Goal: Transaction & Acquisition: Purchase product/service

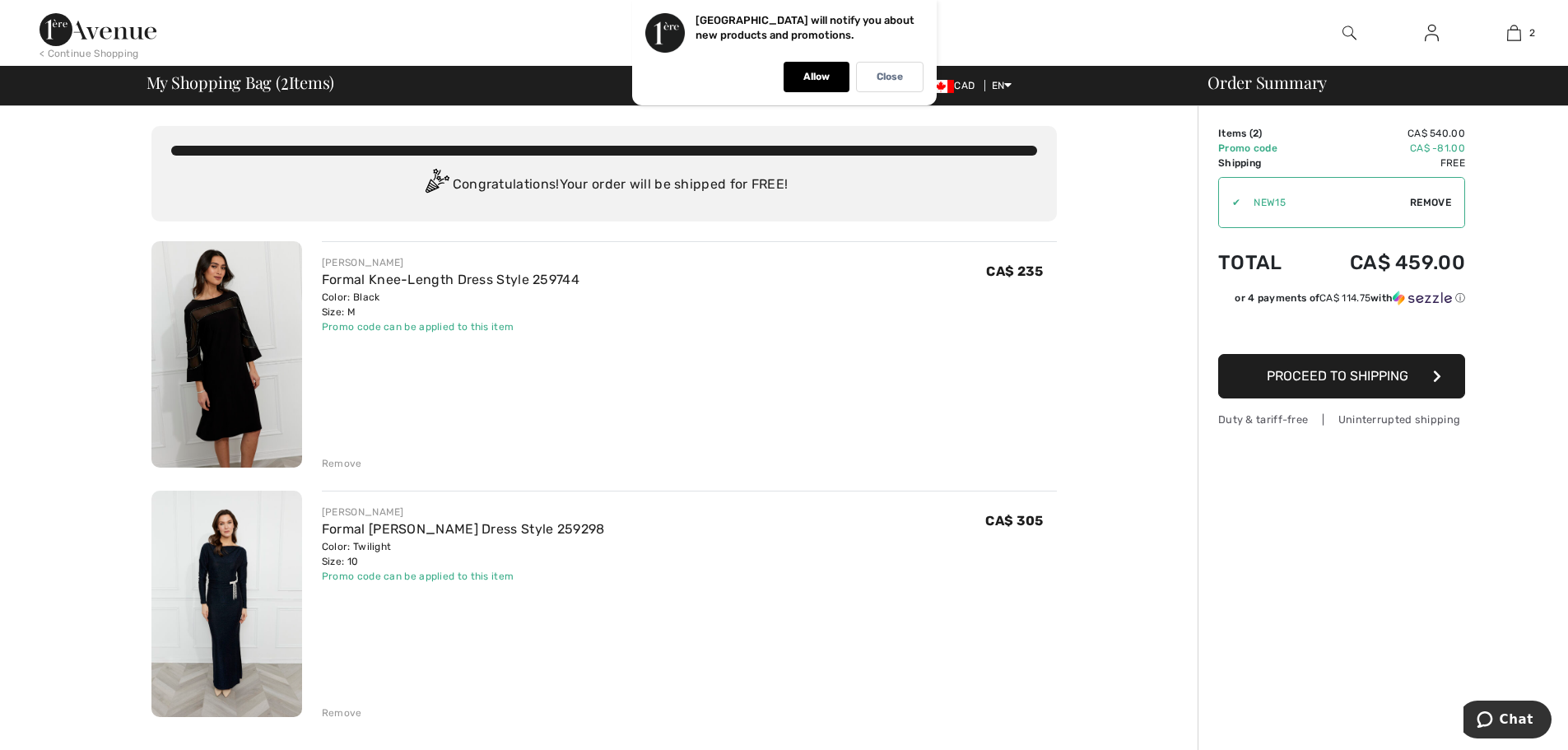
click at [219, 376] on img at bounding box center [227, 354] width 151 height 227
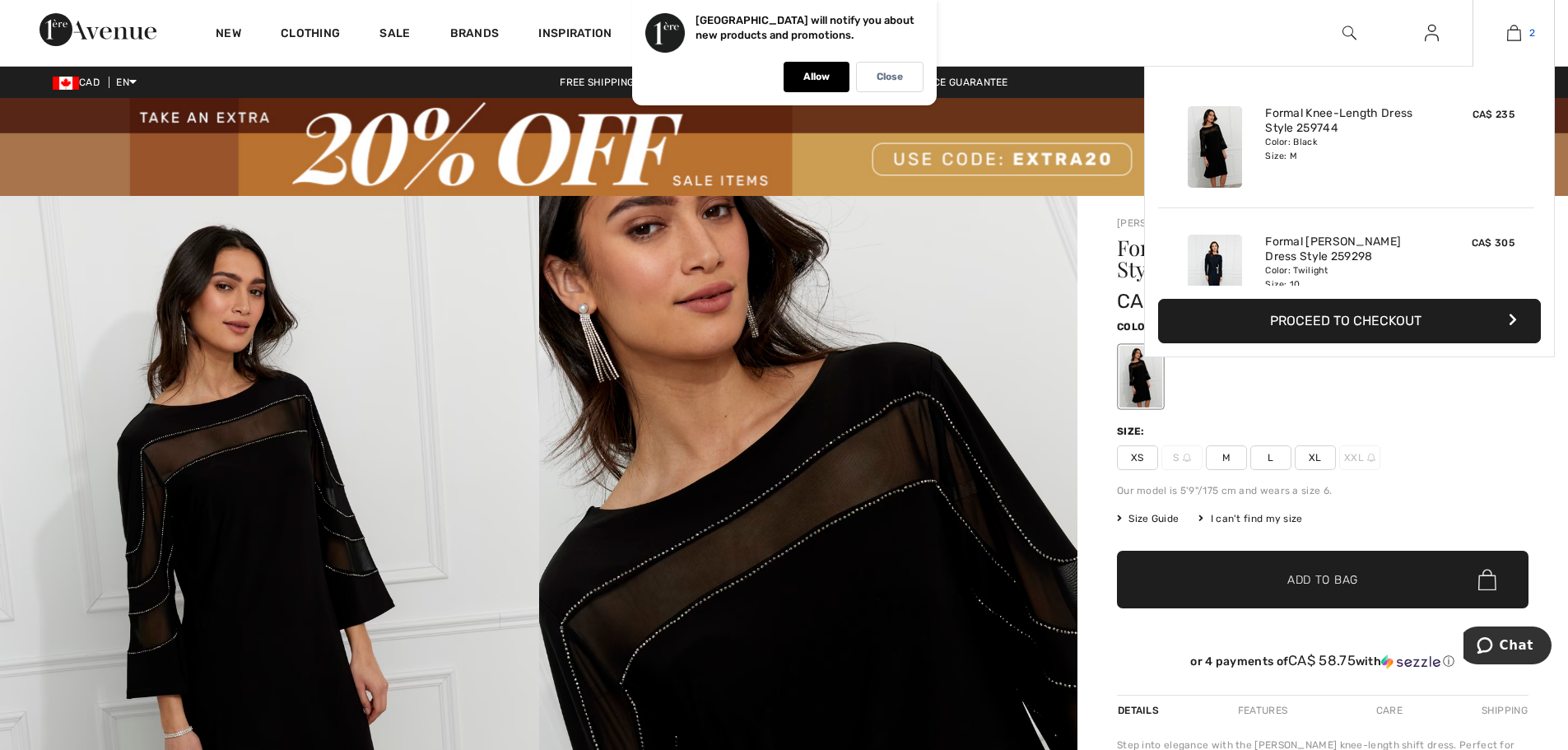
click at [1523, 33] on link "2" at bounding box center [1514, 33] width 80 height 20
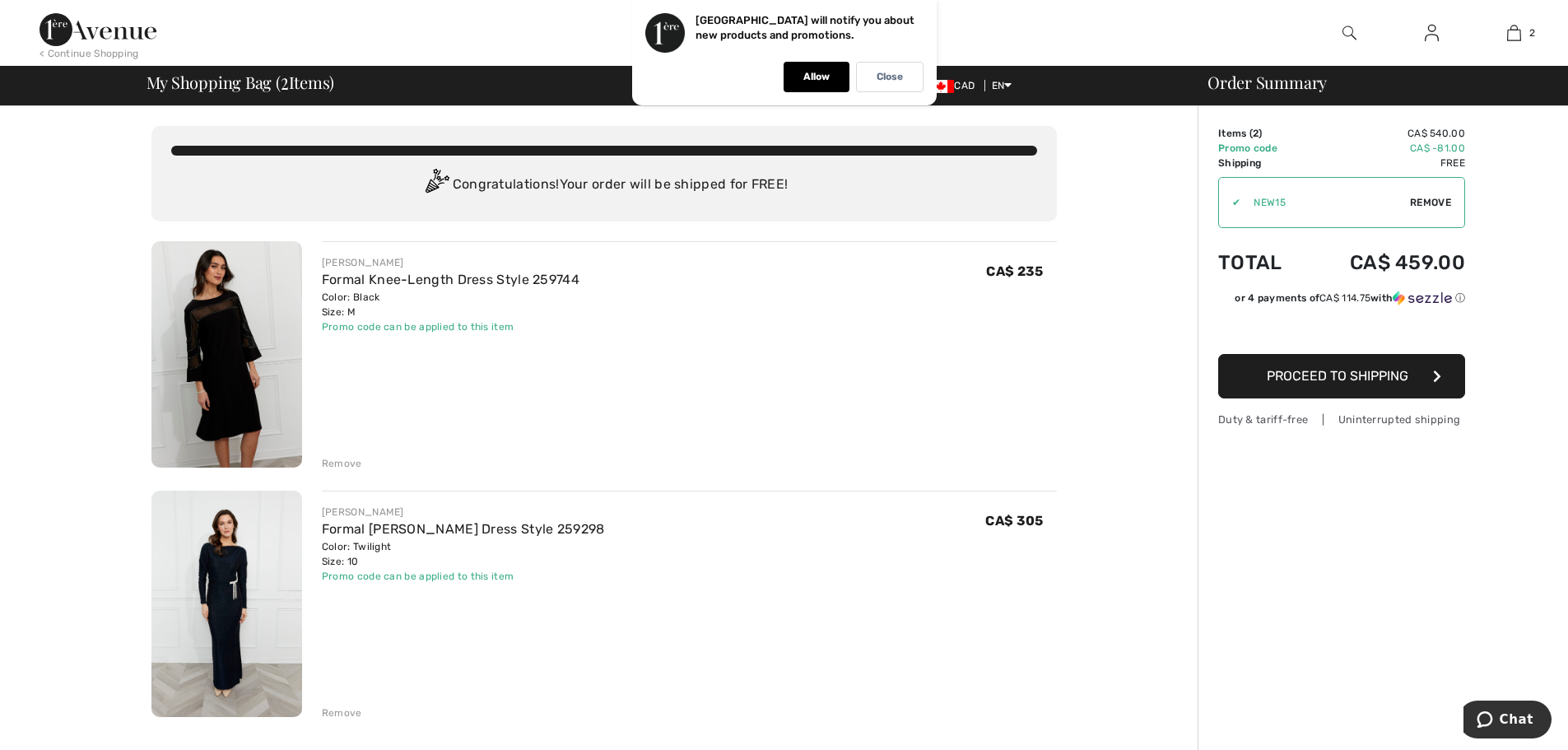
click at [343, 462] on div "Remove" at bounding box center [342, 463] width 40 height 15
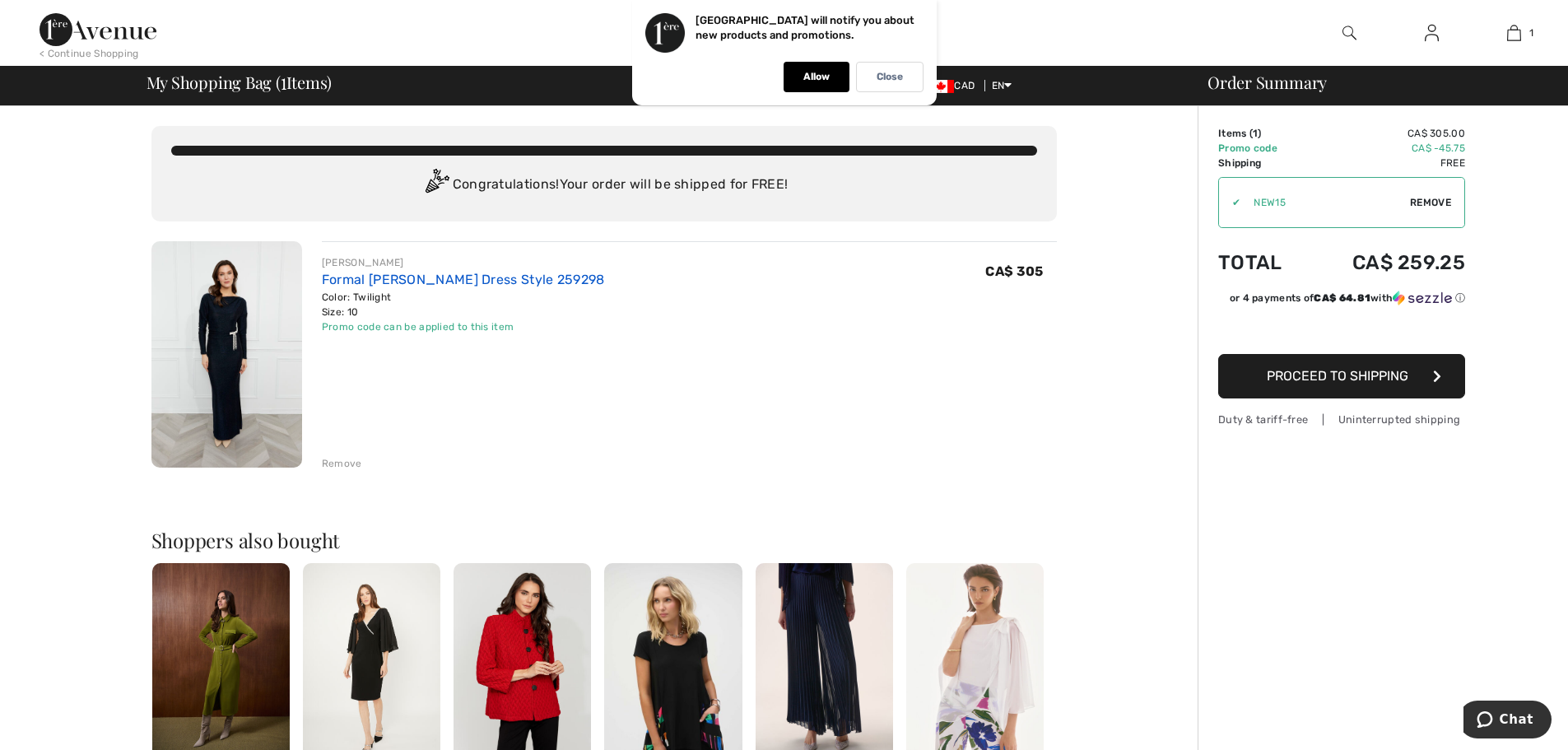
click at [340, 280] on link "Formal [PERSON_NAME] Dress Style 259298" at bounding box center [463, 279] width 283 height 16
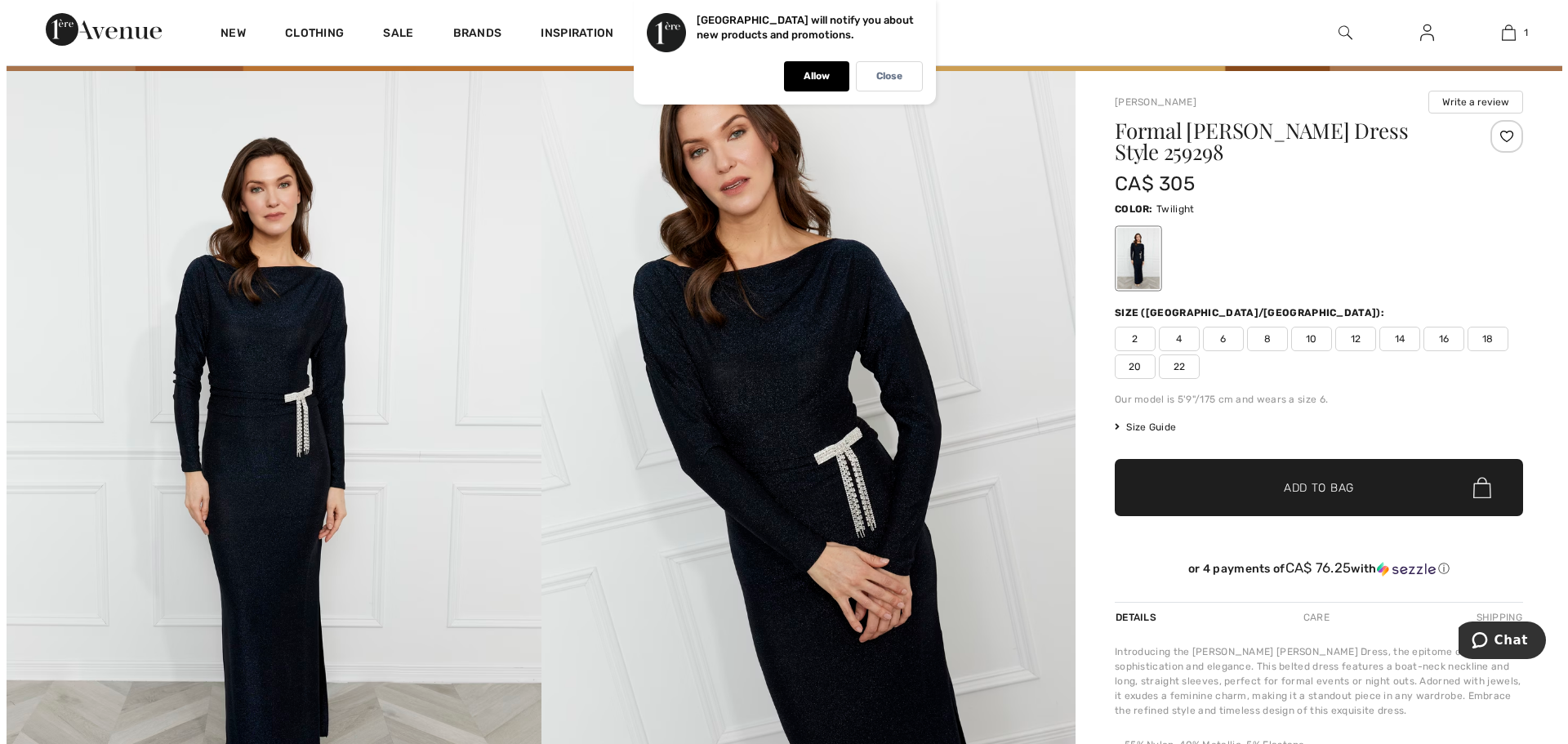
scroll to position [129, 0]
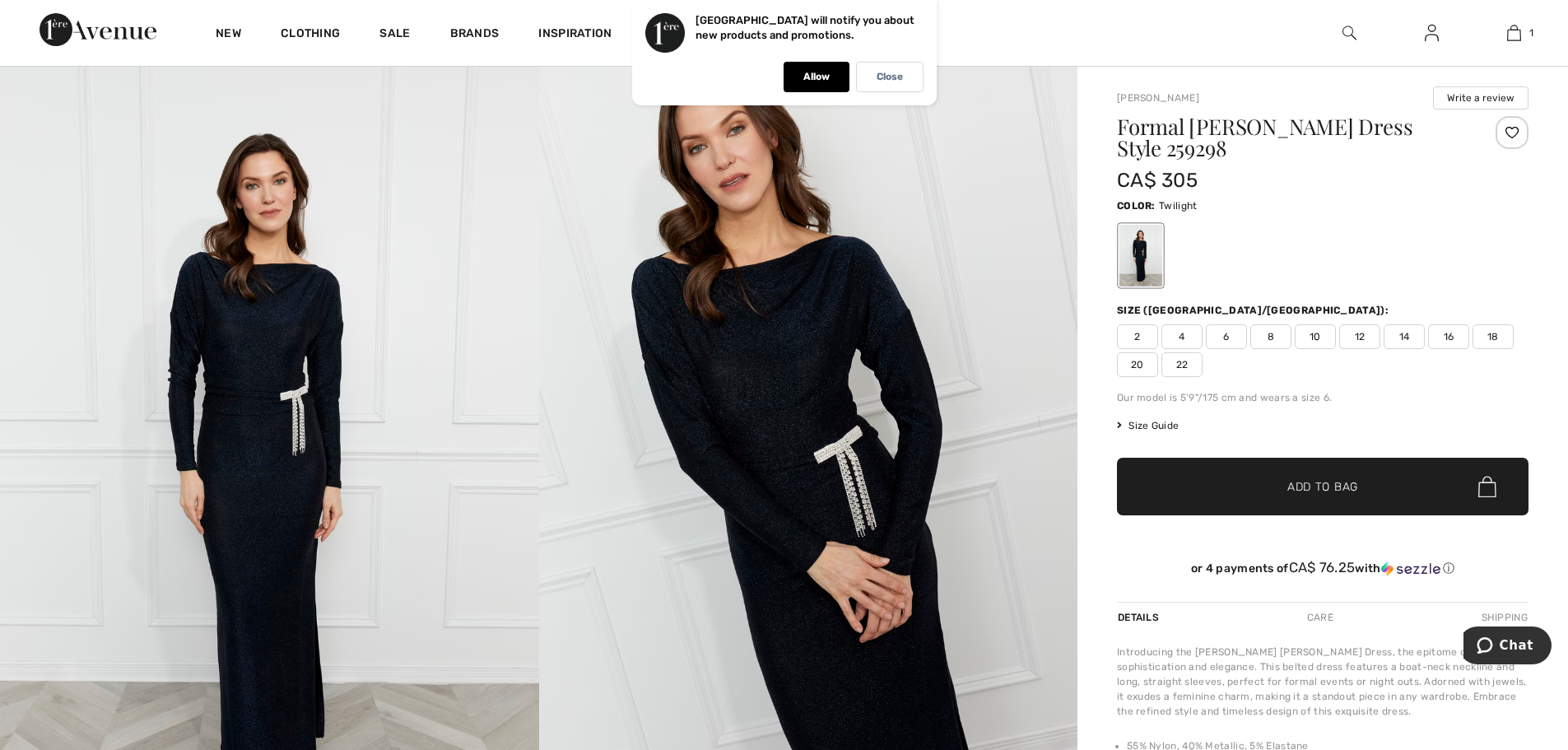
click at [749, 422] on img at bounding box center [809, 471] width 539 height 809
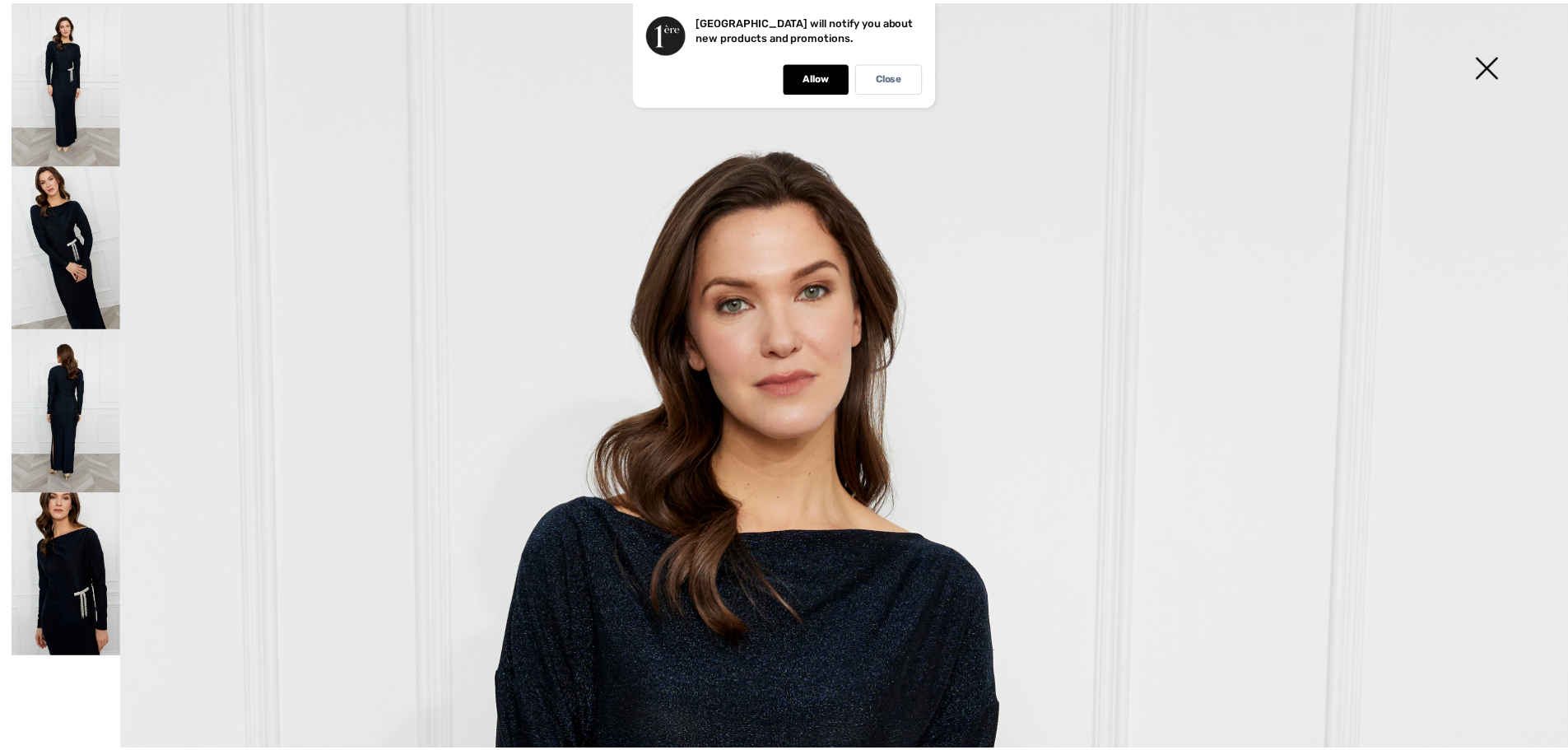
scroll to position [0, 0]
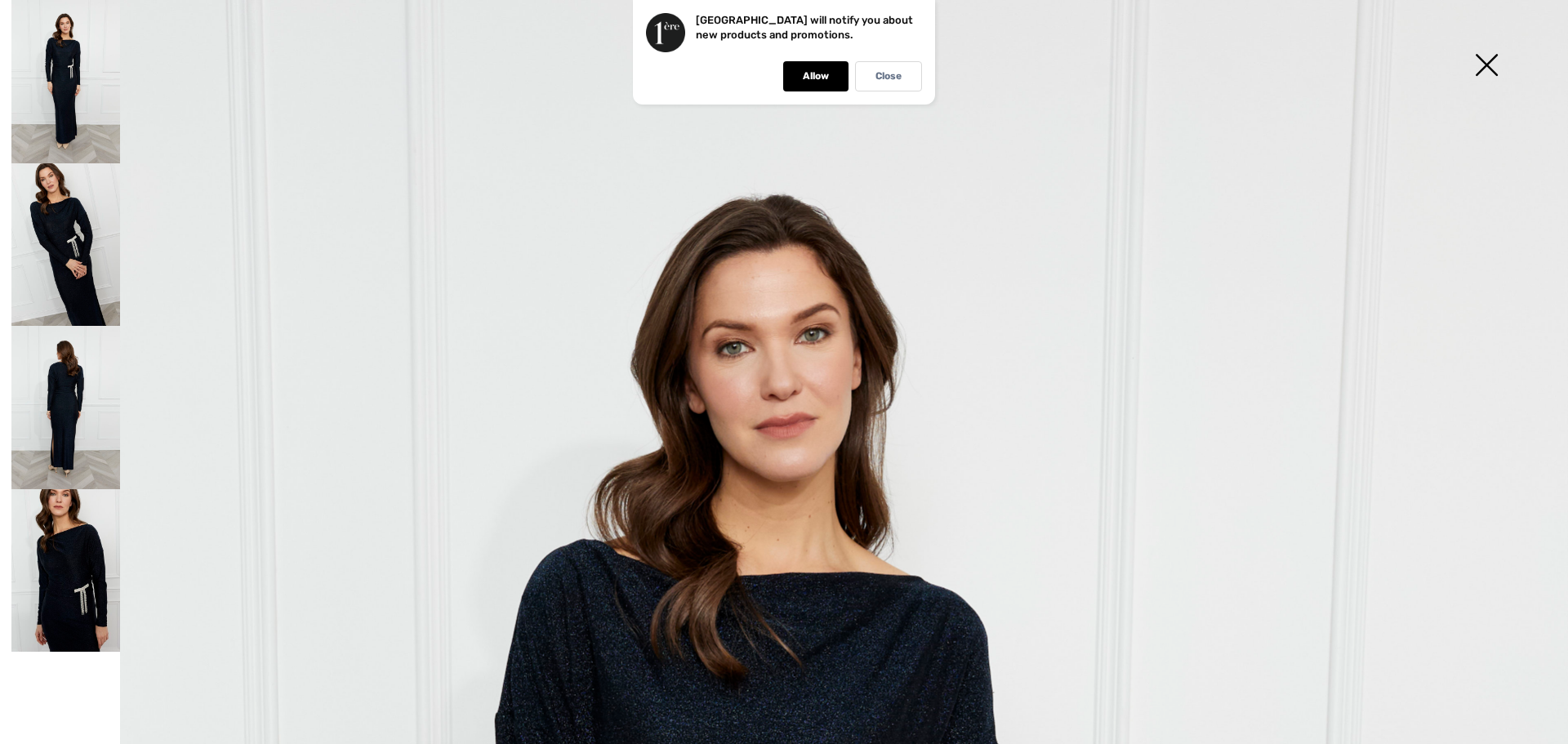
click at [1486, 61] on img at bounding box center [1486, 66] width 81 height 84
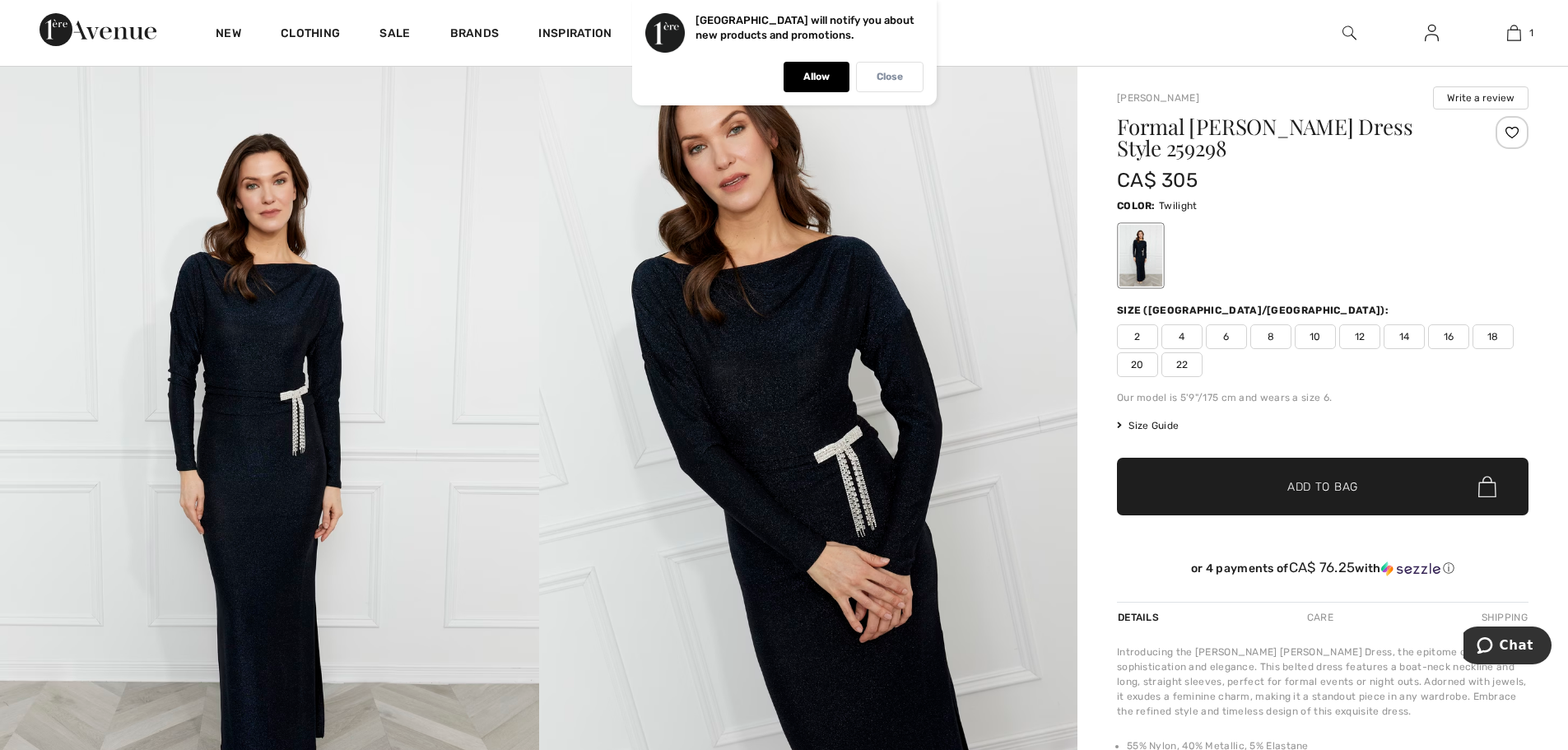
click at [878, 77] on p "Close" at bounding box center [889, 77] width 26 height 13
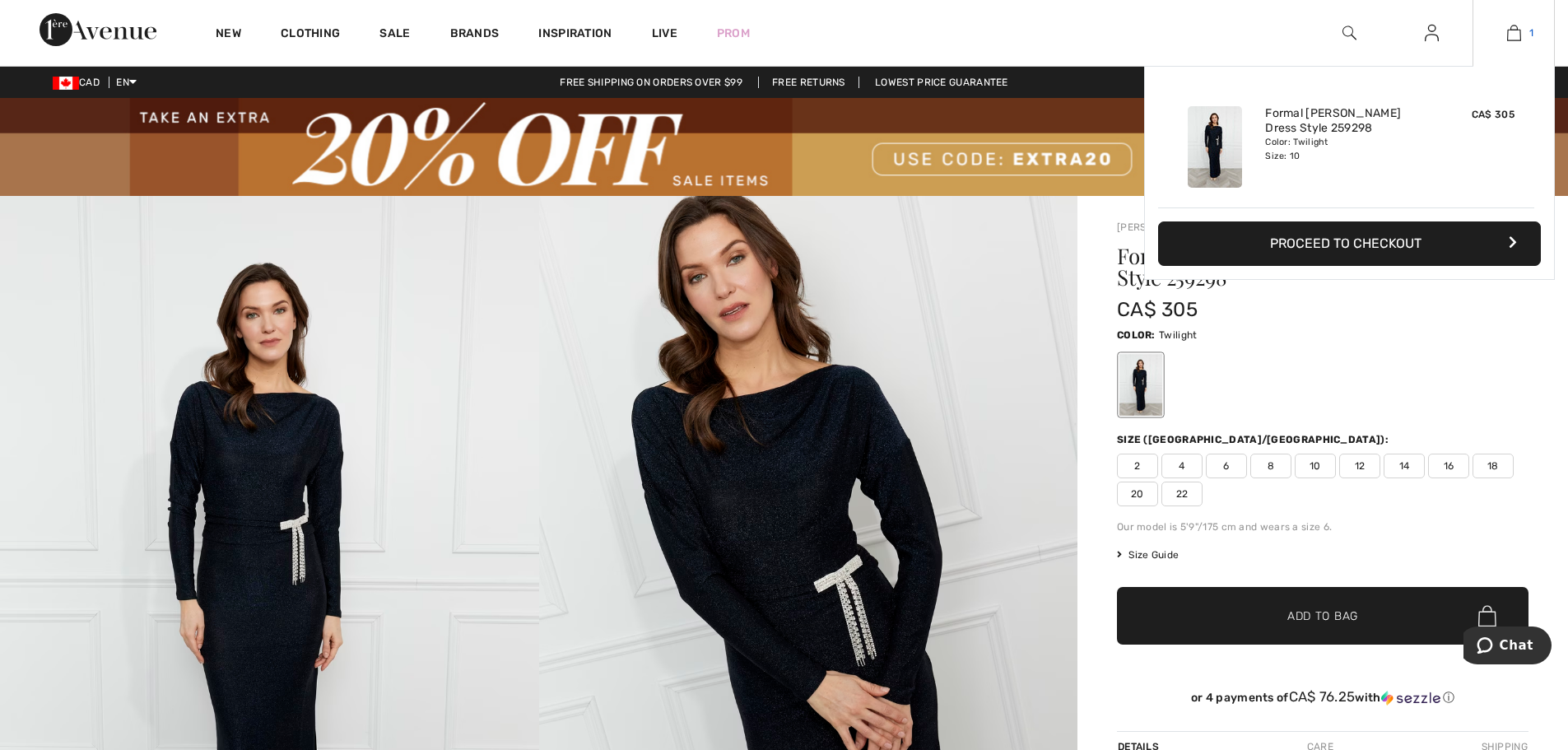
click at [1518, 33] on img at bounding box center [1514, 33] width 14 height 20
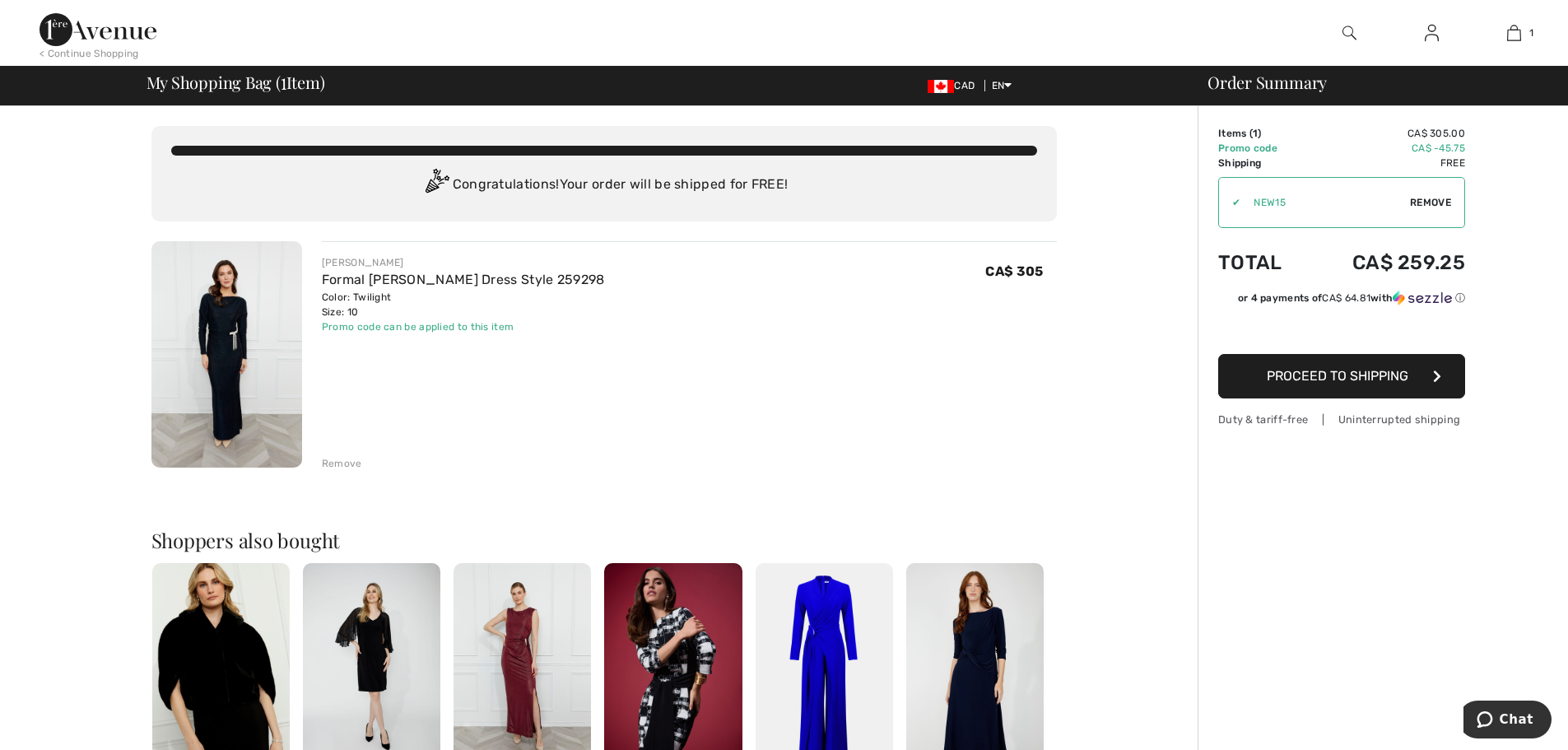
click at [1423, 200] on span "Remove" at bounding box center [1430, 202] width 41 height 15
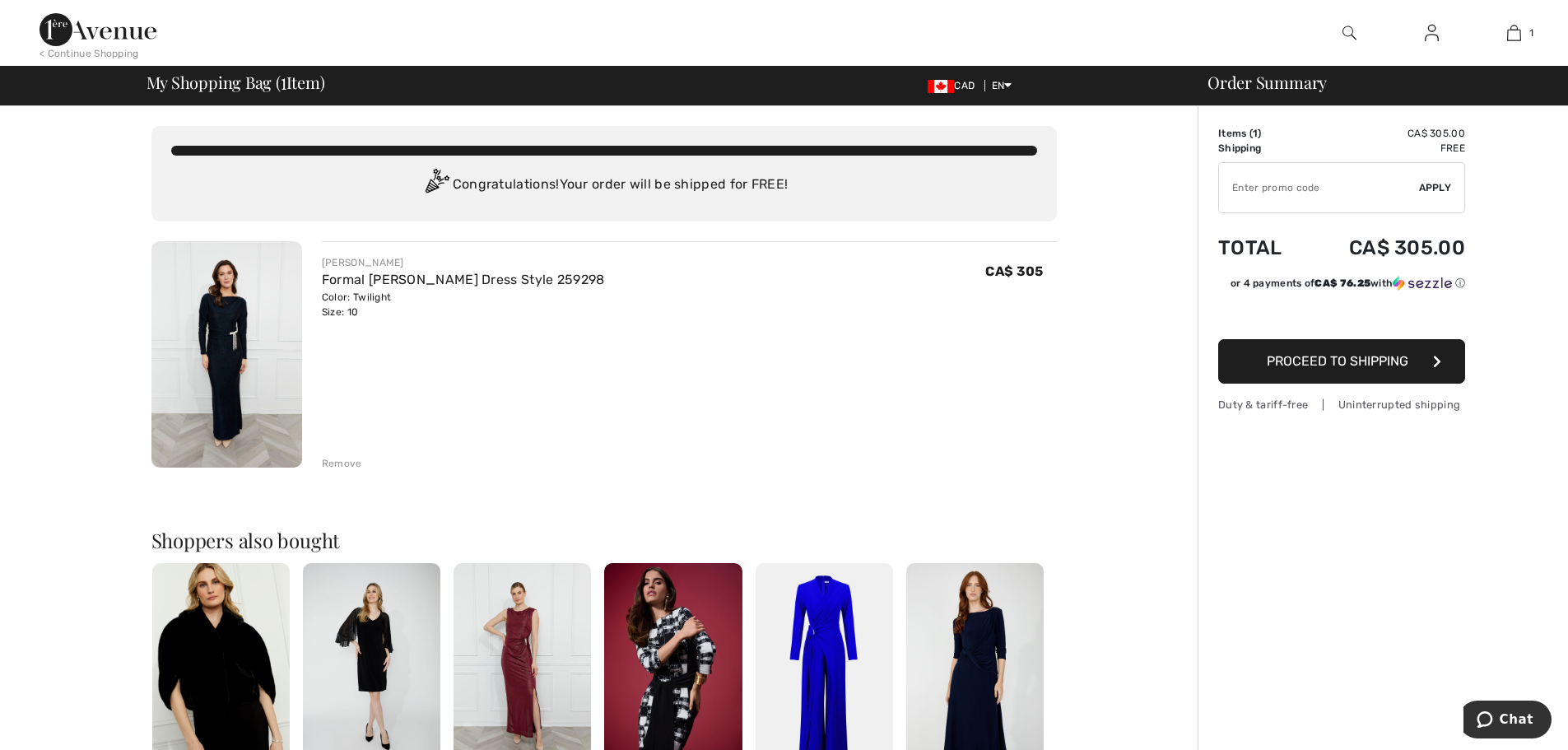
click at [1332, 187] on input "TEXT" at bounding box center [1319, 187] width 200 height 49
type input "EXTRA20"
click at [1428, 186] on span "Apply" at bounding box center [1435, 188] width 33 height 15
drag, startPoint x: 885, startPoint y: 333, endPoint x: 890, endPoint y: 324, distance: 10.3
click at [887, 331] on div "[PERSON_NAME] Formal [PERSON_NAME] Dress Style 259298 Color: Twilight Size: 10 …" at bounding box center [689, 294] width 735 height 79
